Goal: Find specific page/section

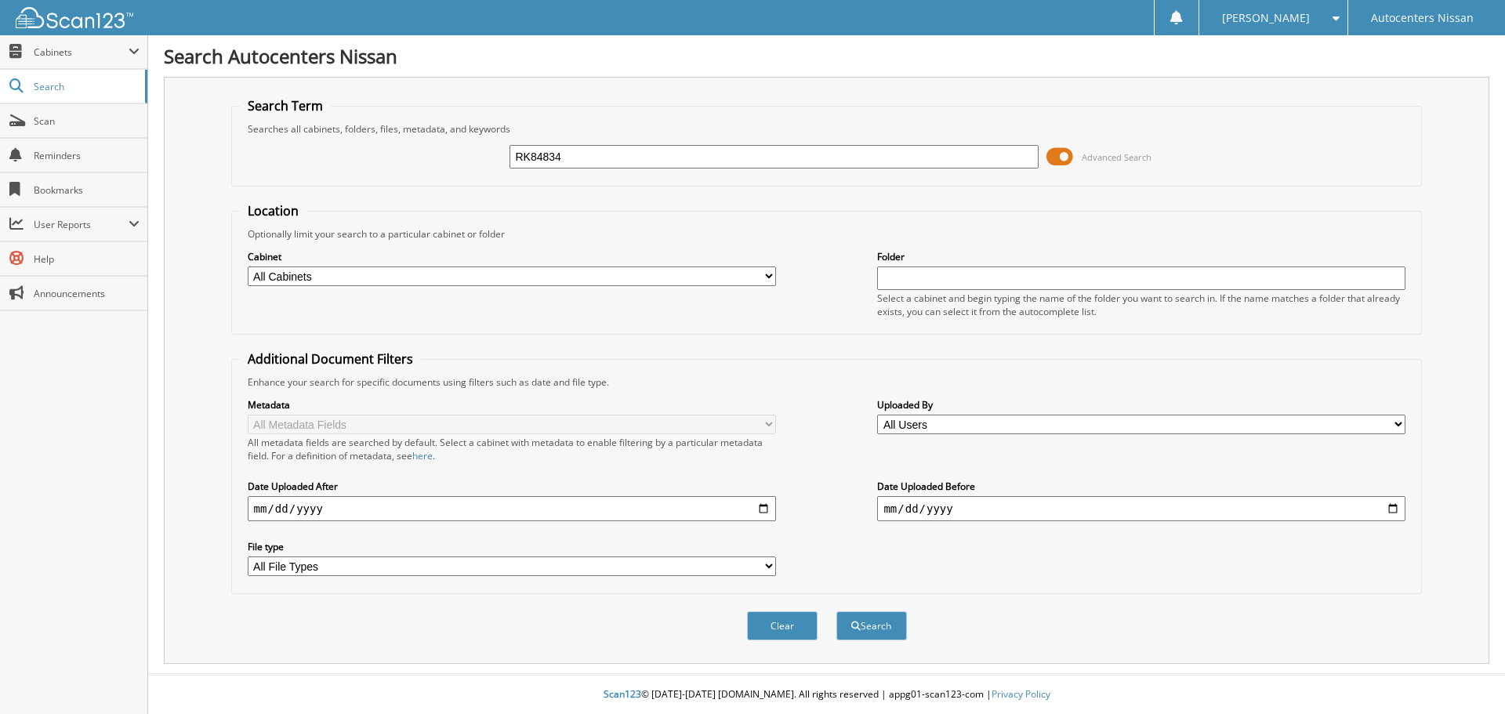
type input "RK84834"
click at [837, 612] on button "Search" at bounding box center [872, 626] width 71 height 29
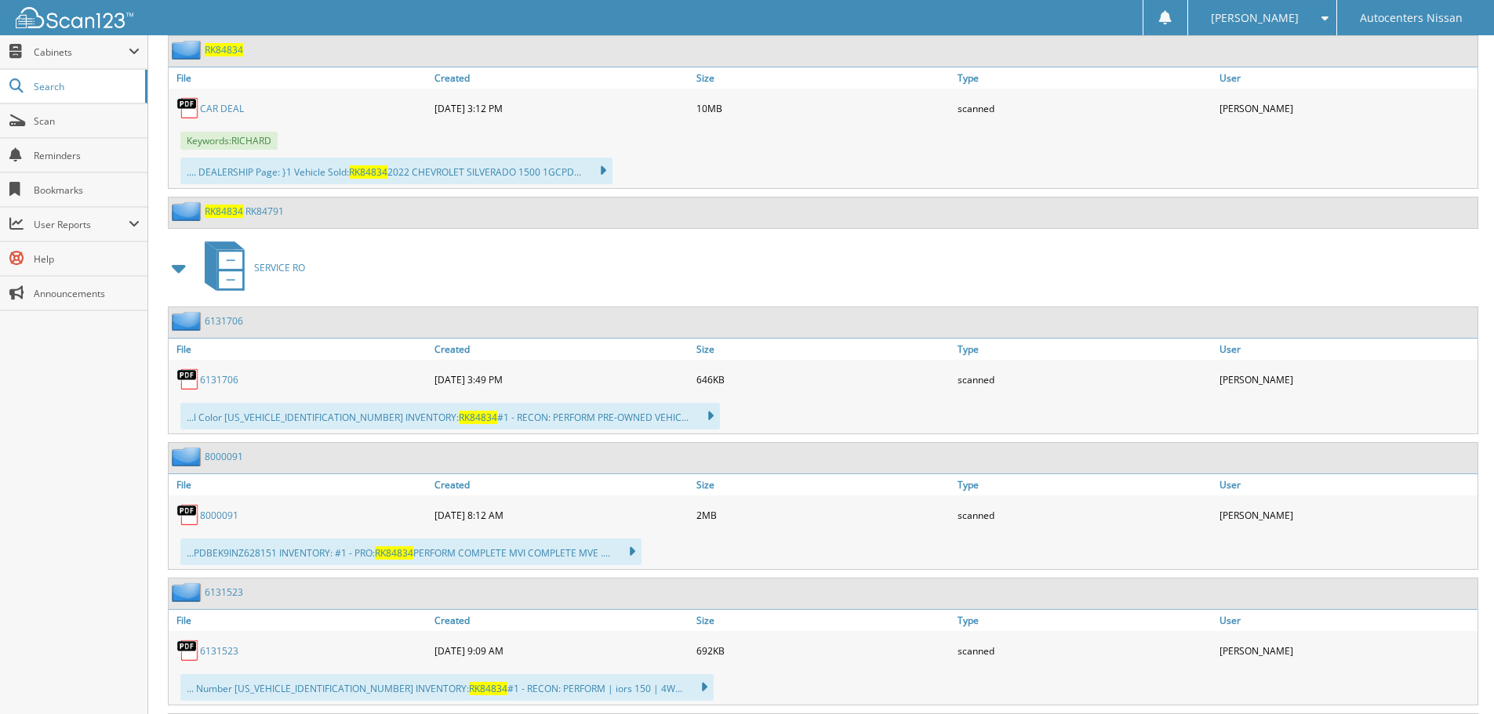
scroll to position [784, 0]
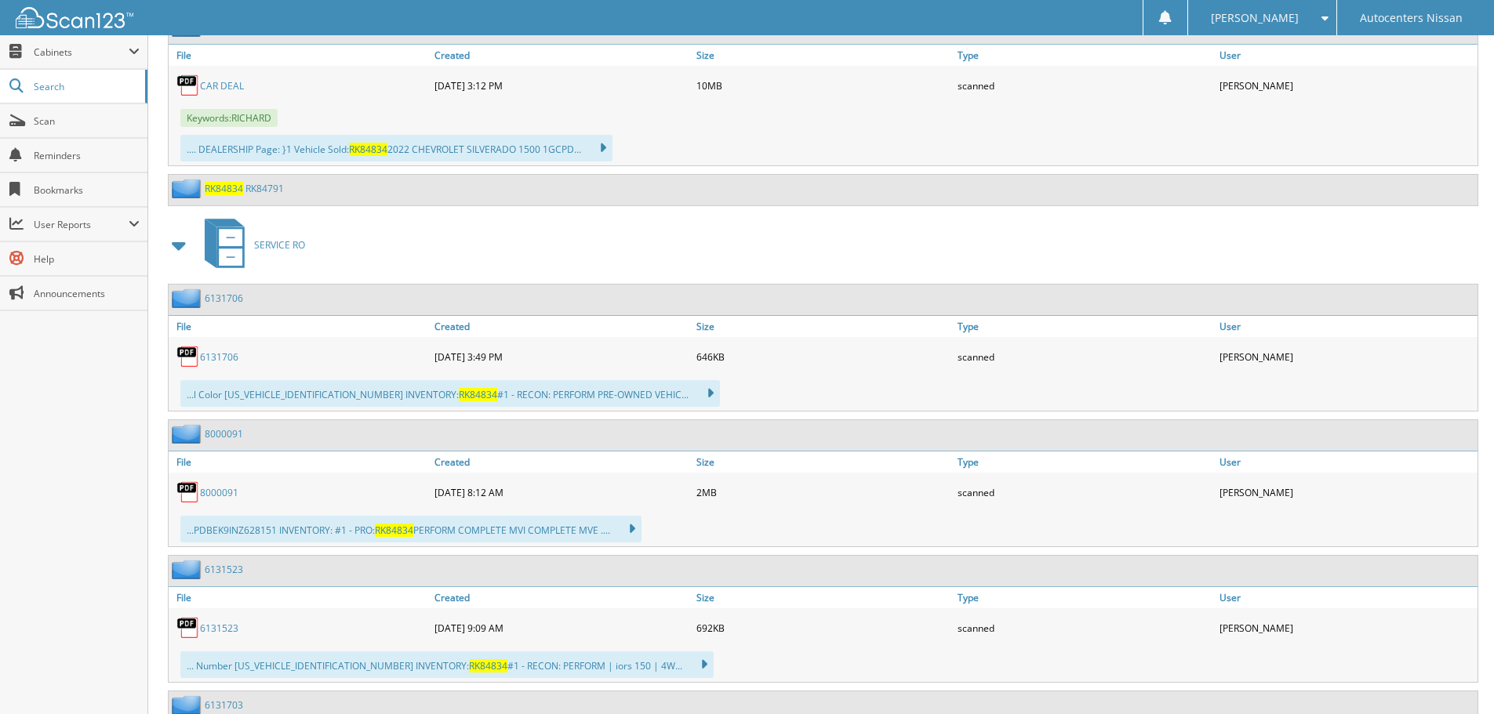
click at [219, 492] on link "8 0 0 0 0 9 1" at bounding box center [219, 492] width 38 height 13
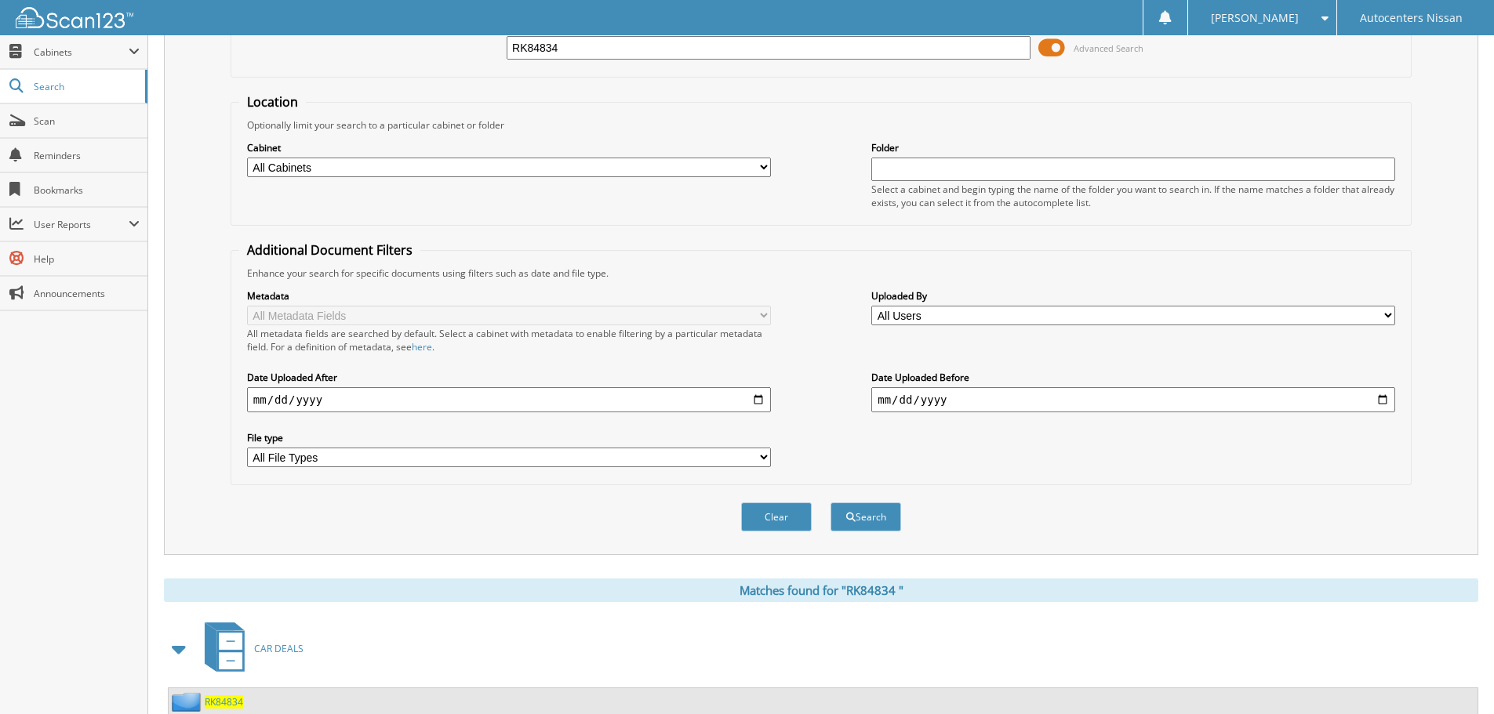
scroll to position [0, 0]
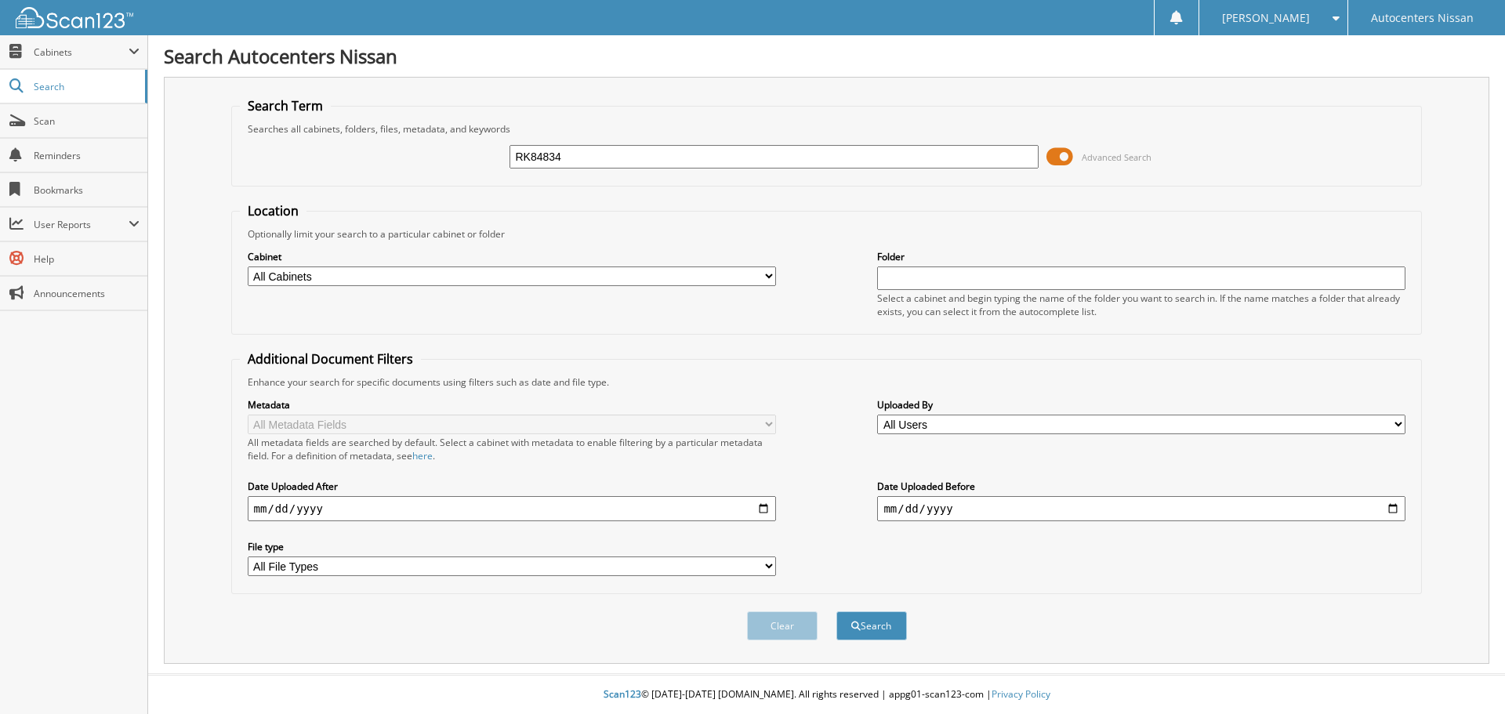
click at [535, 164] on input "RK84834" at bounding box center [774, 157] width 528 height 24
type input "RK85141"
click at [837, 612] on button "Search" at bounding box center [872, 626] width 71 height 29
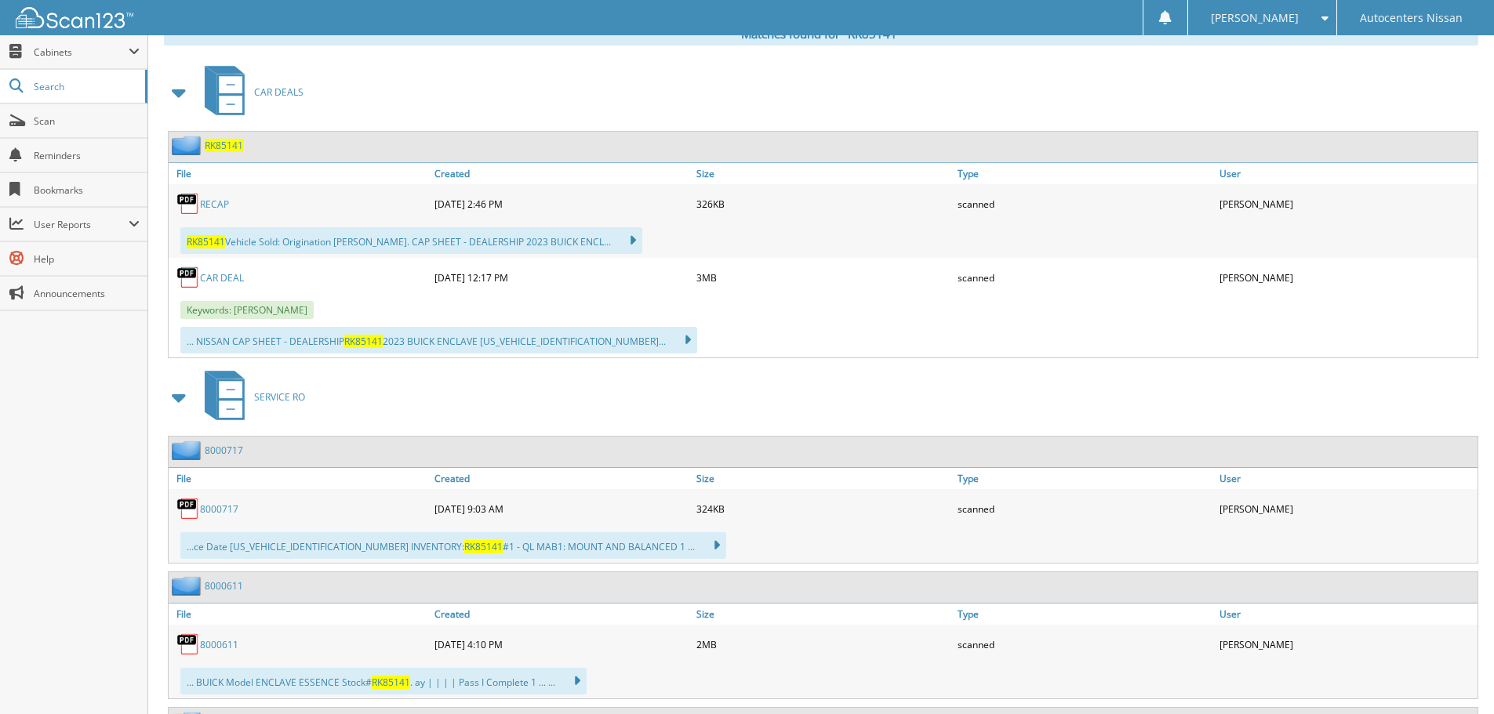
scroll to position [627, 0]
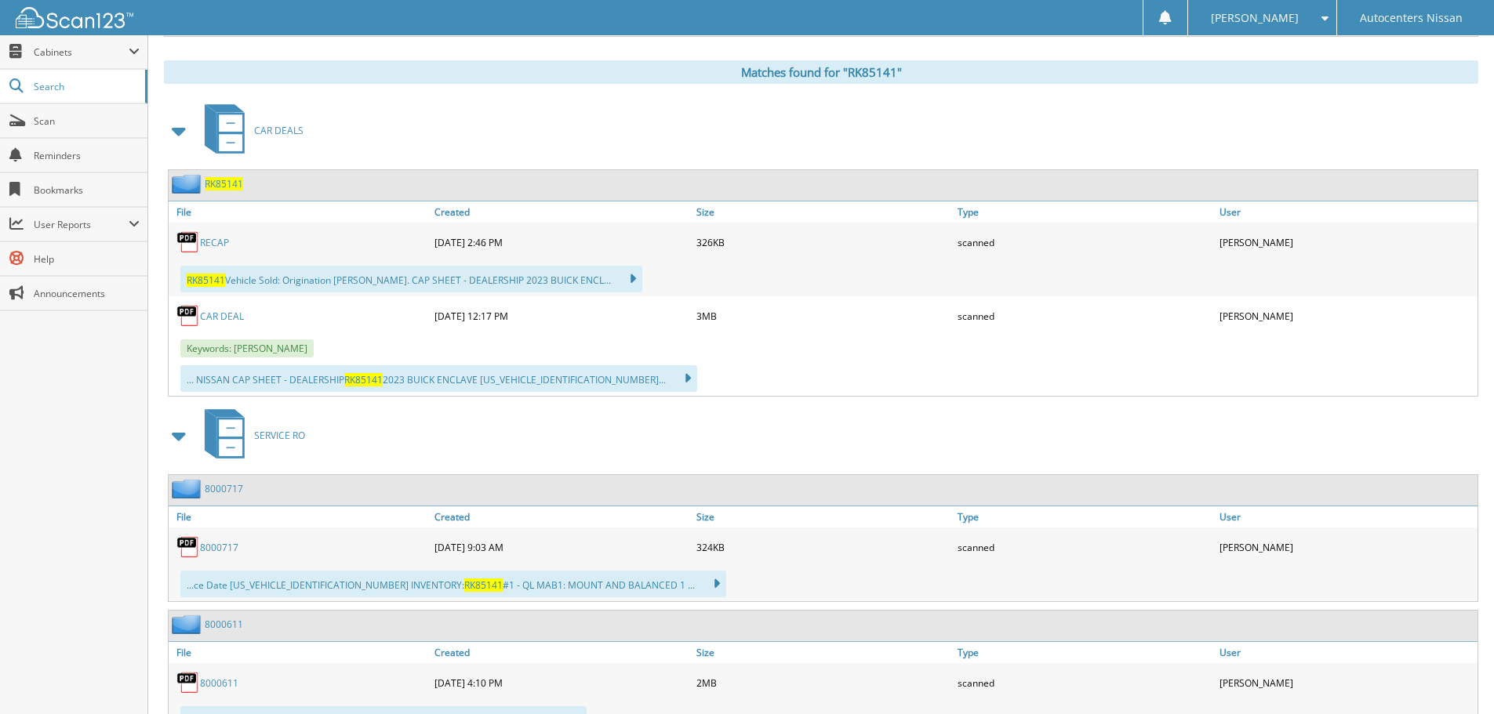
click at [227, 547] on link "8000717" at bounding box center [219, 547] width 38 height 13
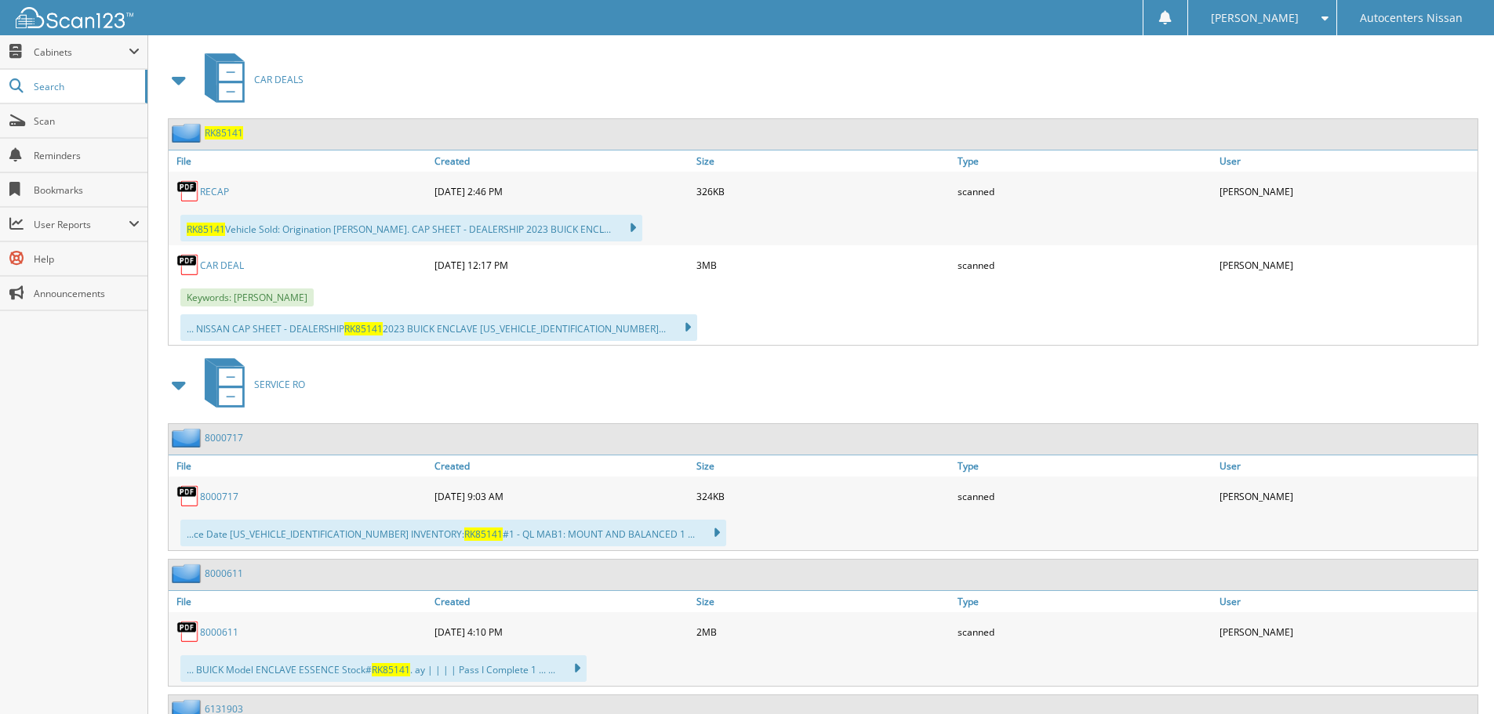
scroll to position [706, 0]
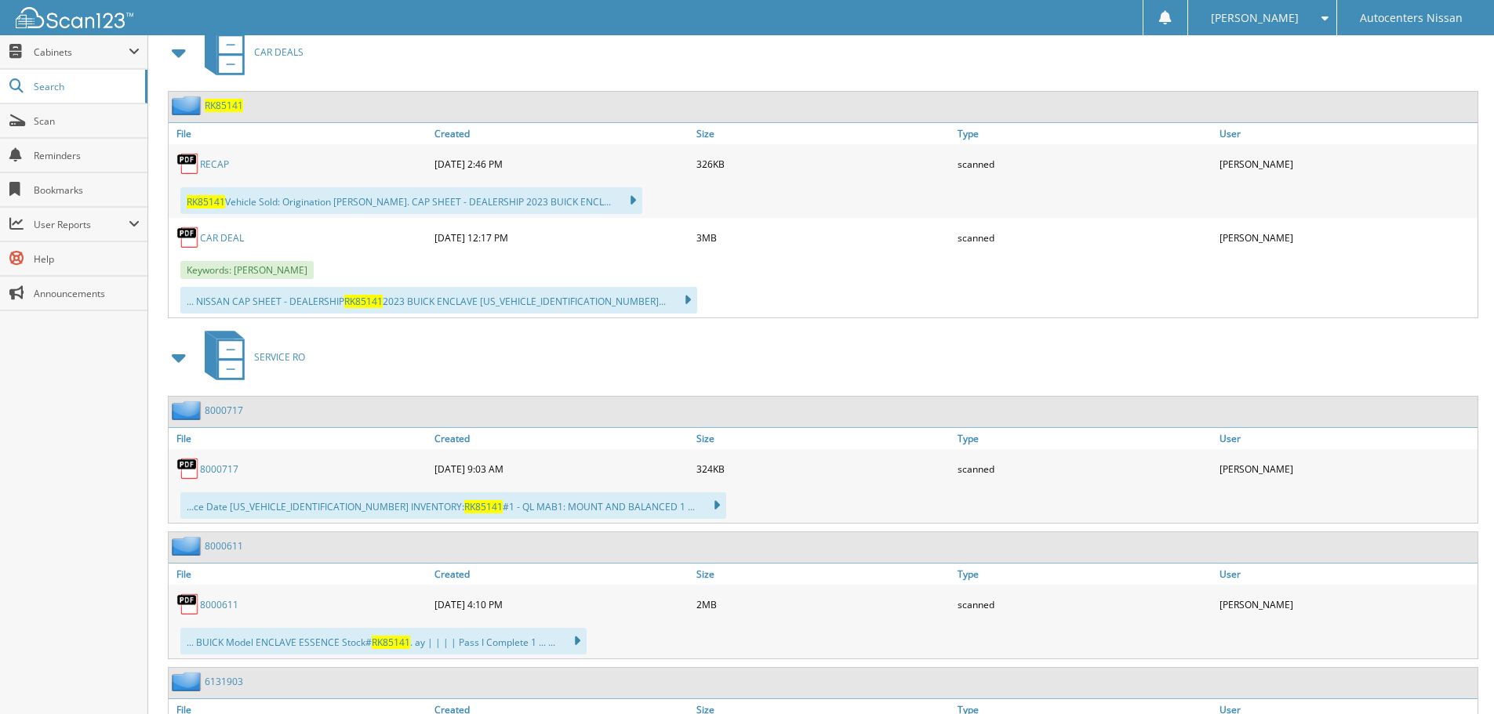
click at [206, 601] on link "8000611" at bounding box center [219, 604] width 38 height 13
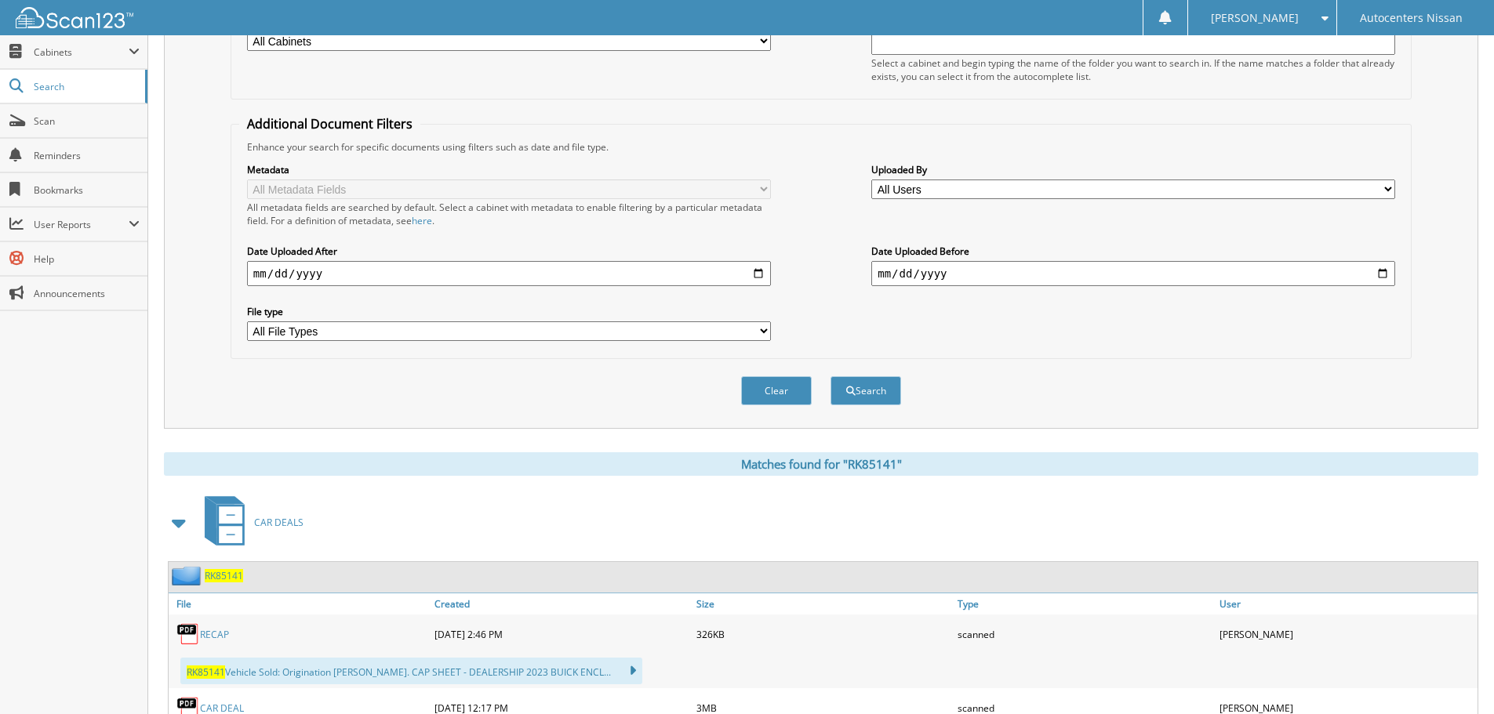
scroll to position [0, 0]
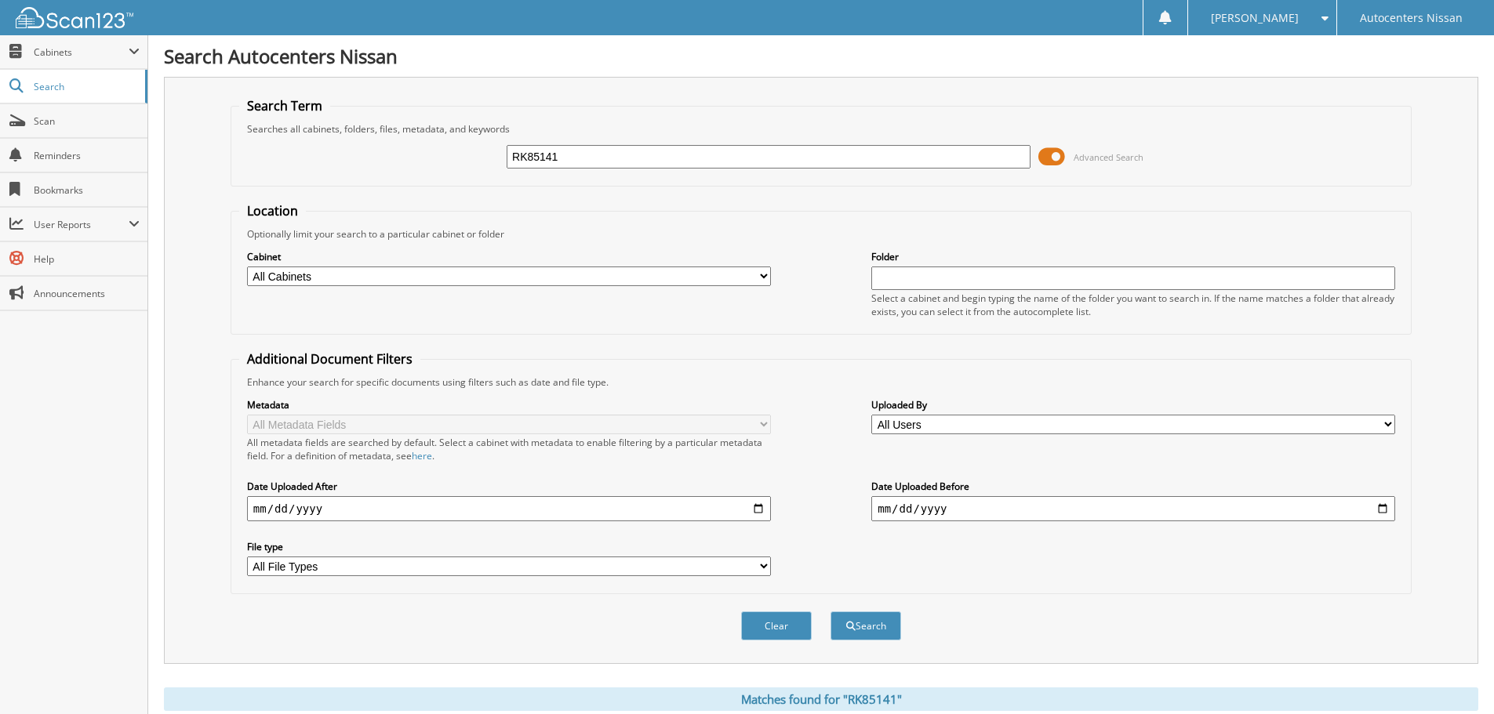
click at [543, 152] on input "RK85141" at bounding box center [768, 157] width 524 height 24
paste input "84936"
type input "R84936"
click at [830, 612] on button "Search" at bounding box center [865, 626] width 71 height 29
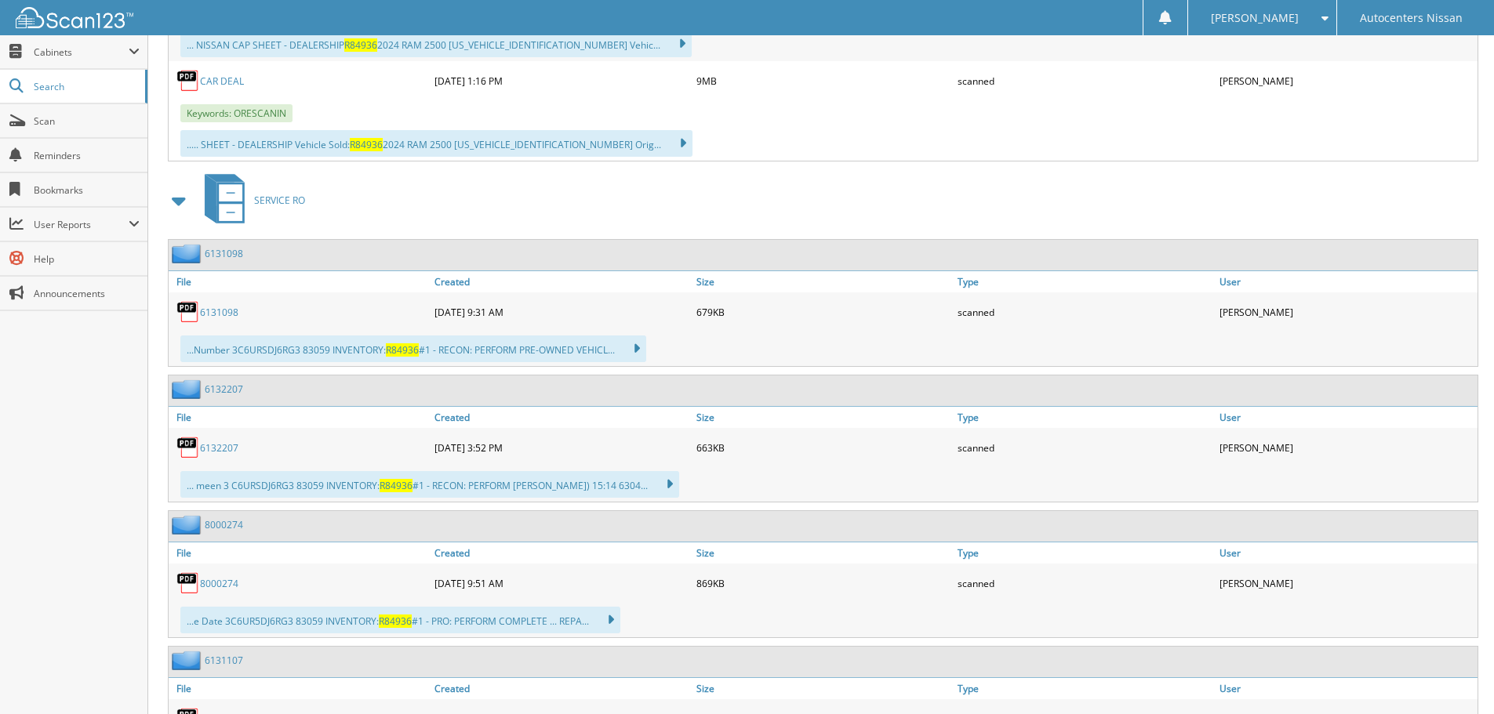
scroll to position [941, 0]
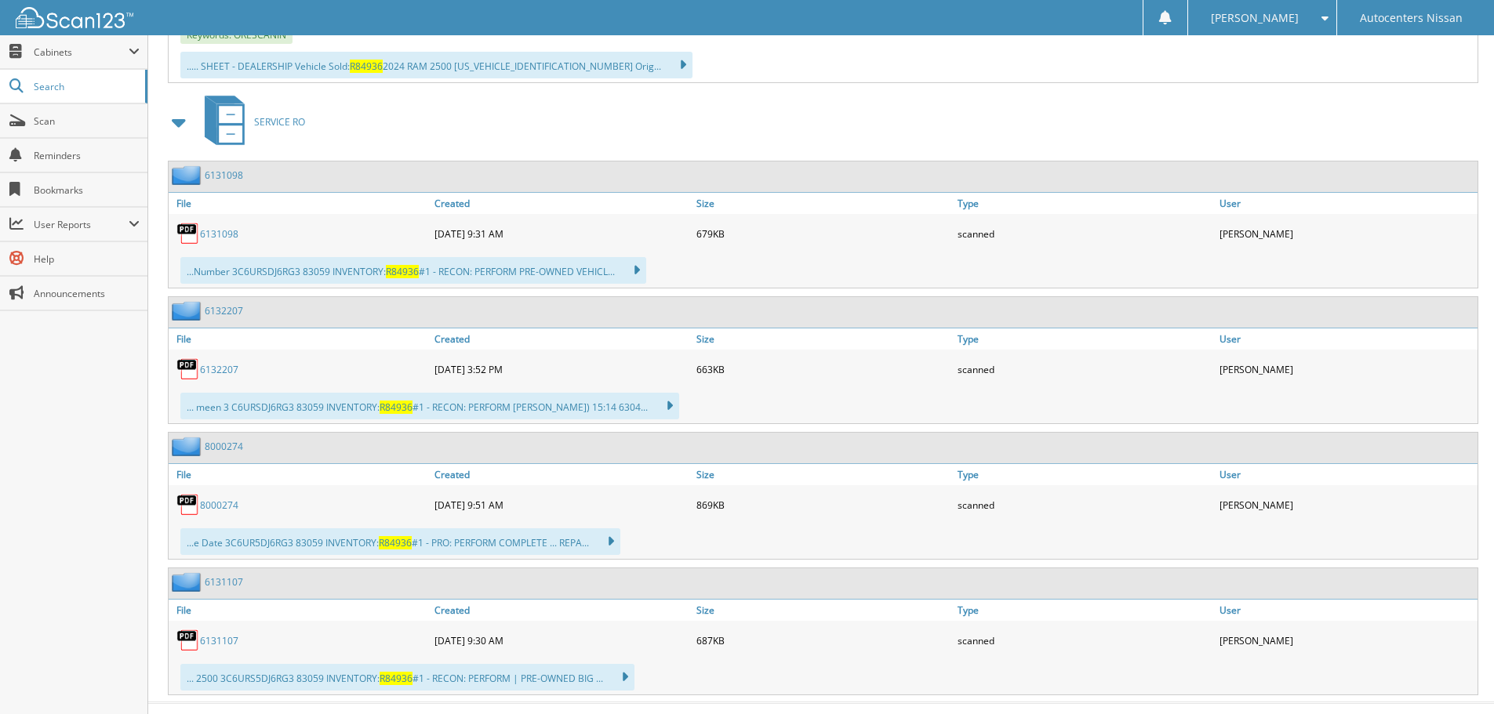
click at [210, 508] on link "8000274" at bounding box center [219, 505] width 38 height 13
